Goal: Task Accomplishment & Management: Manage account settings

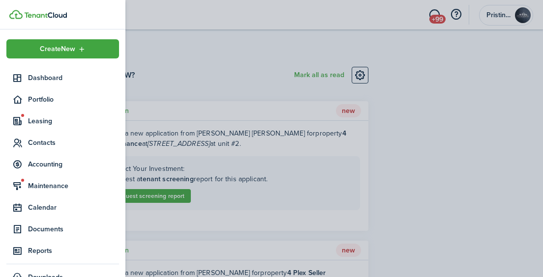
scroll to position [18, 0]
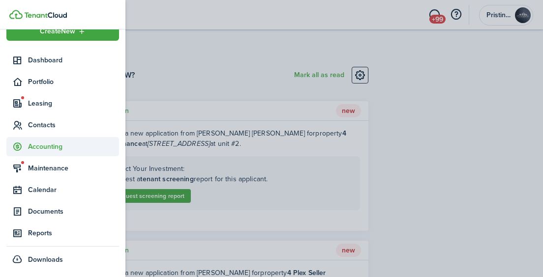
click at [35, 145] on span "Accounting" at bounding box center [73, 147] width 91 height 10
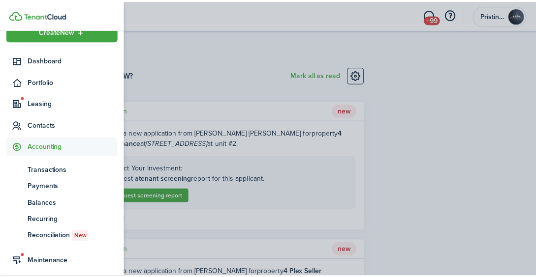
scroll to position [75, 0]
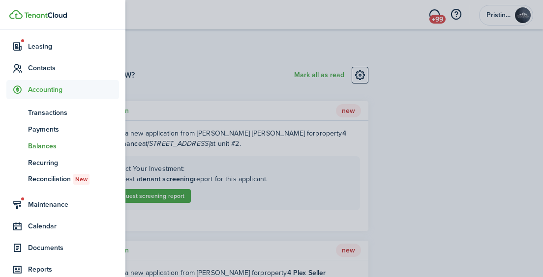
click at [38, 148] on span "Balances" at bounding box center [73, 146] width 91 height 10
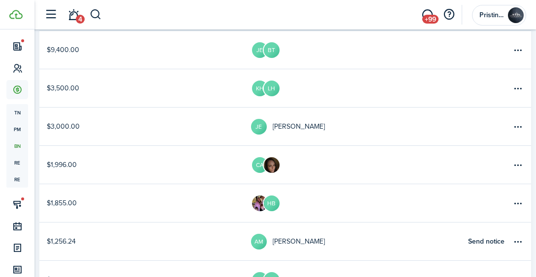
scroll to position [131, 0]
click at [176, 200] on link "$1,855.00" at bounding box center [145, 203] width 212 height 38
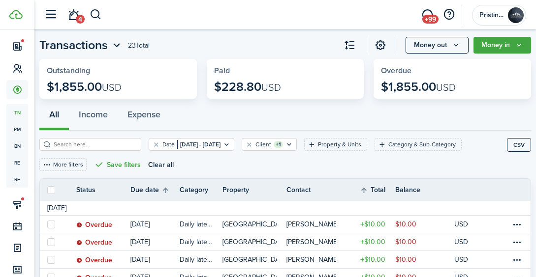
scroll to position [20, 0]
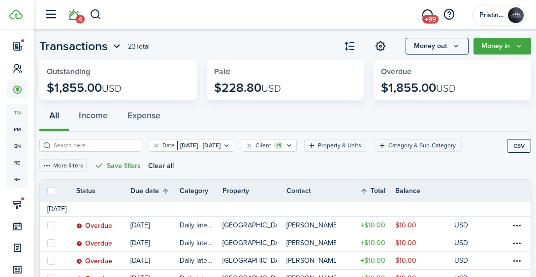
click at [73, 15] on link "4" at bounding box center [73, 14] width 19 height 25
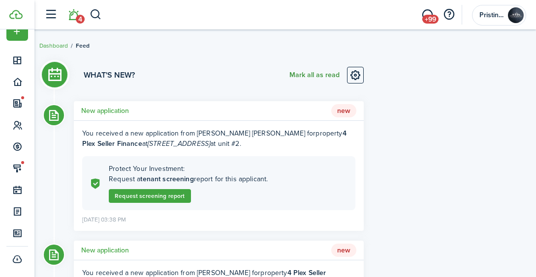
click at [307, 72] on button "Mark all as read" at bounding box center [314, 75] width 50 height 17
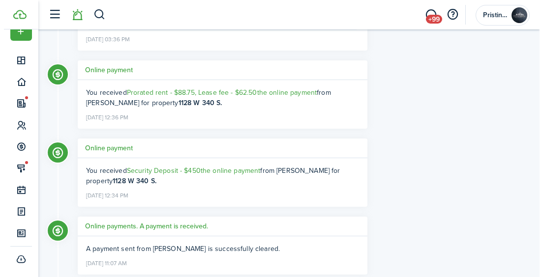
scroll to position [321, 0]
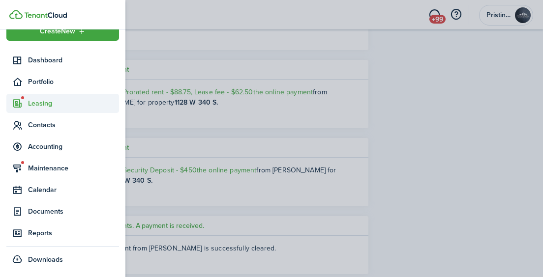
click at [27, 100] on sidebar-link-icon at bounding box center [17, 103] width 22 height 10
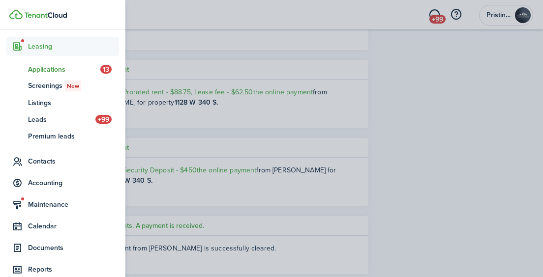
click at [44, 69] on span "Applications" at bounding box center [64, 69] width 72 height 10
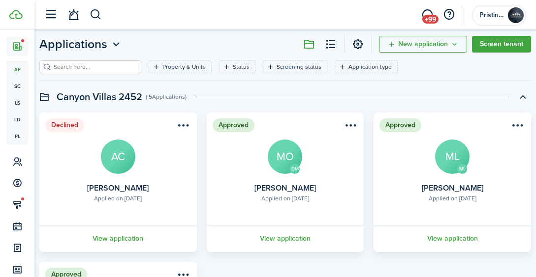
scroll to position [40, 0]
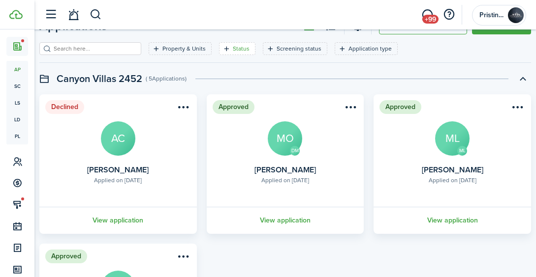
click at [222, 47] on icon "Open filter" at bounding box center [226, 49] width 8 height 8
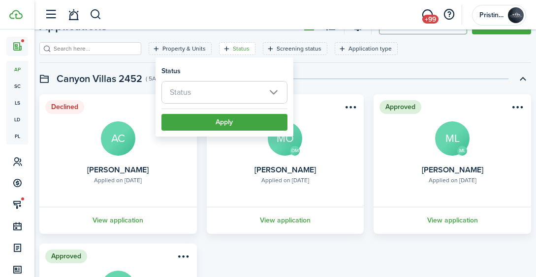
click at [205, 91] on span "Status" at bounding box center [224, 93] width 125 height 22
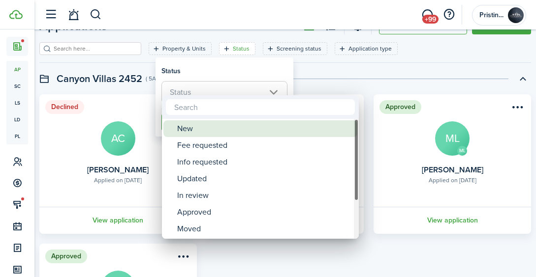
click at [197, 128] on div "New" at bounding box center [264, 129] width 174 height 17
type input "New"
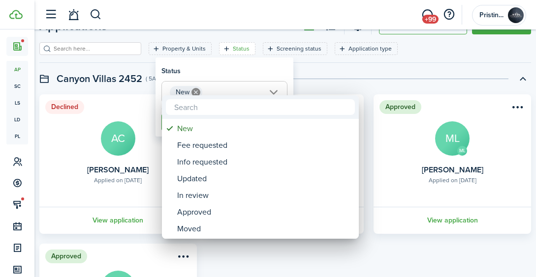
click at [297, 87] on div at bounding box center [267, 138] width 693 height 435
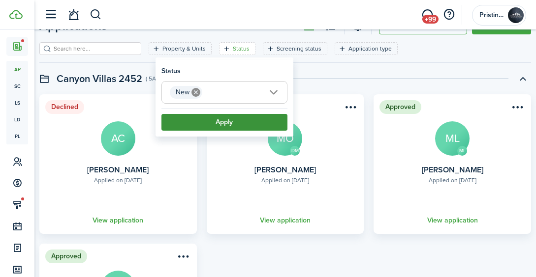
click at [252, 122] on button "Apply" at bounding box center [224, 122] width 126 height 17
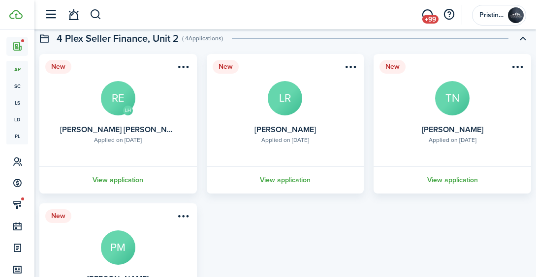
scroll to position [621, 0]
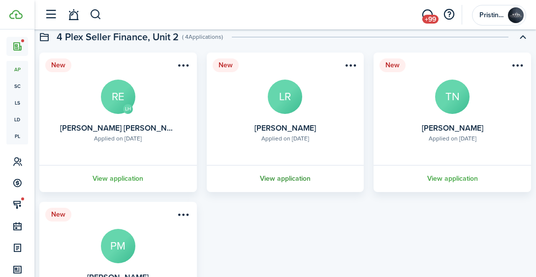
click at [270, 178] on link "View application" at bounding box center [285, 178] width 160 height 27
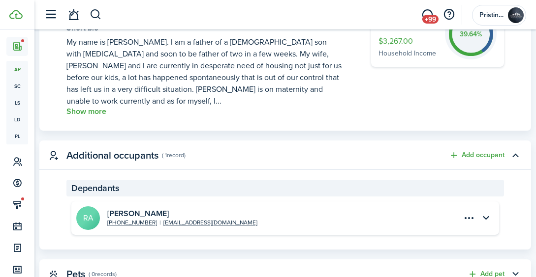
scroll to position [391, 0]
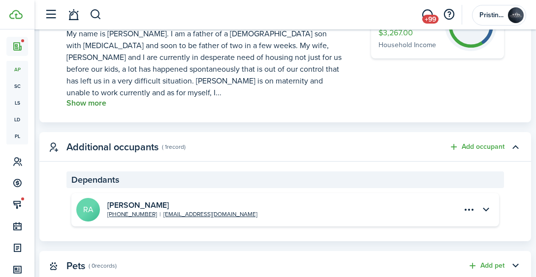
click at [93, 99] on button "Show more" at bounding box center [86, 103] width 40 height 9
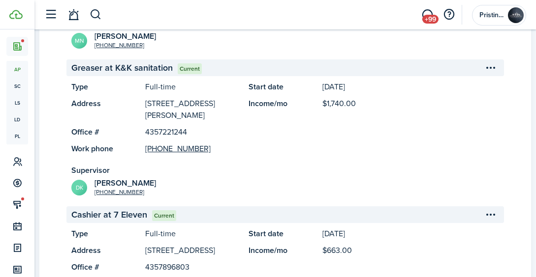
scroll to position [1122, 0]
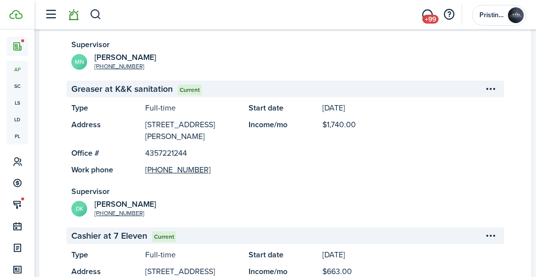
click at [73, 15] on link at bounding box center [73, 14] width 19 height 25
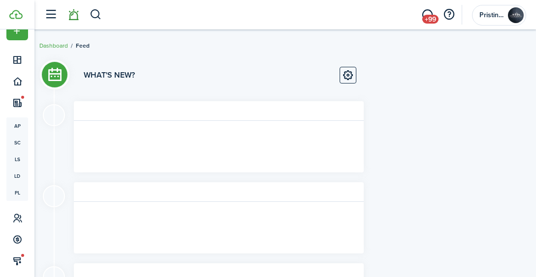
scroll to position [18, 0]
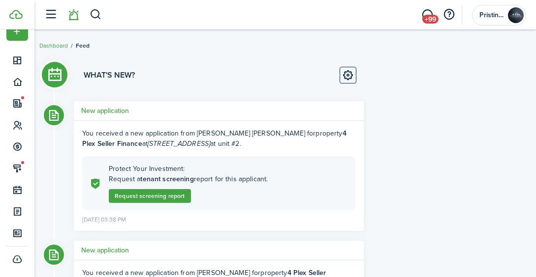
click at [73, 15] on li at bounding box center [73, 14] width 23 height 25
